Goal: Find specific page/section: Find specific page/section

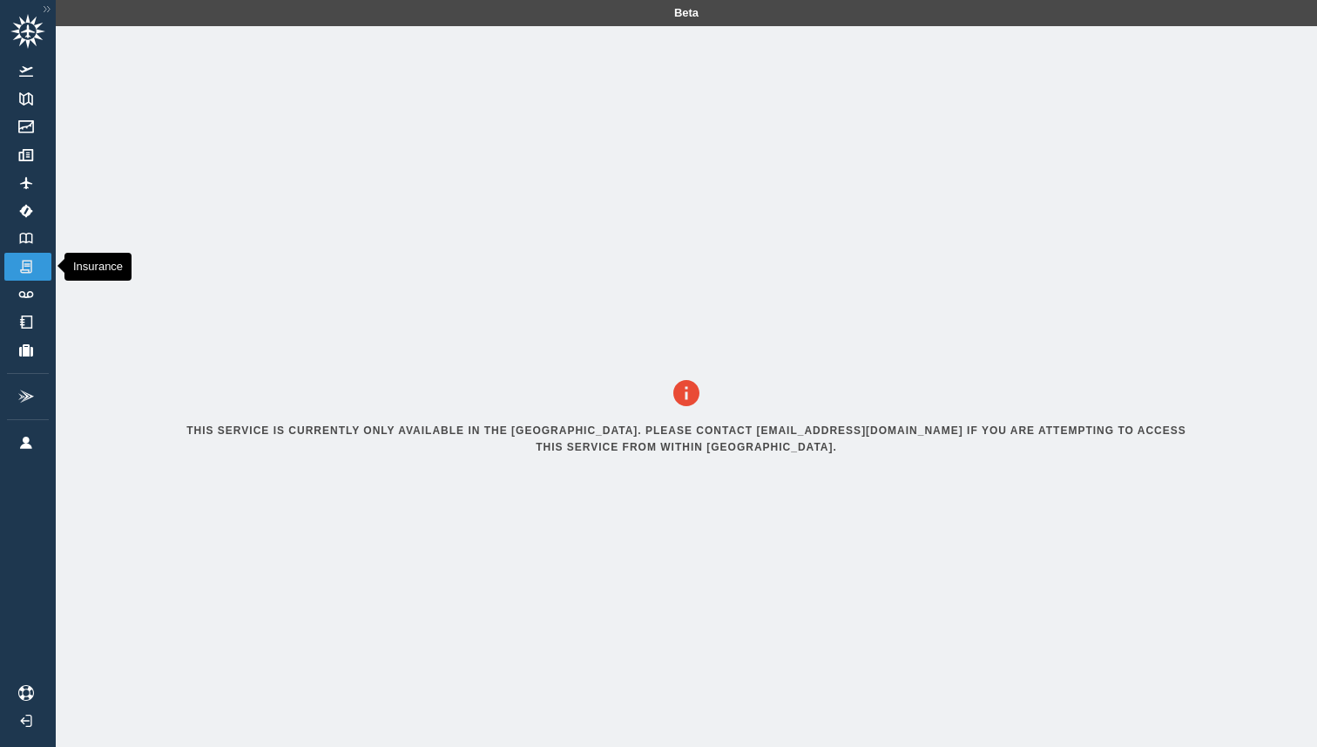
click at [26, 262] on img at bounding box center [26, 267] width 19 height 16
click at [30, 361] on link "Trip Assistant" at bounding box center [27, 350] width 47 height 28
click at [33, 286] on link "Track Logs" at bounding box center [27, 295] width 47 height 28
